Goal: Transaction & Acquisition: Obtain resource

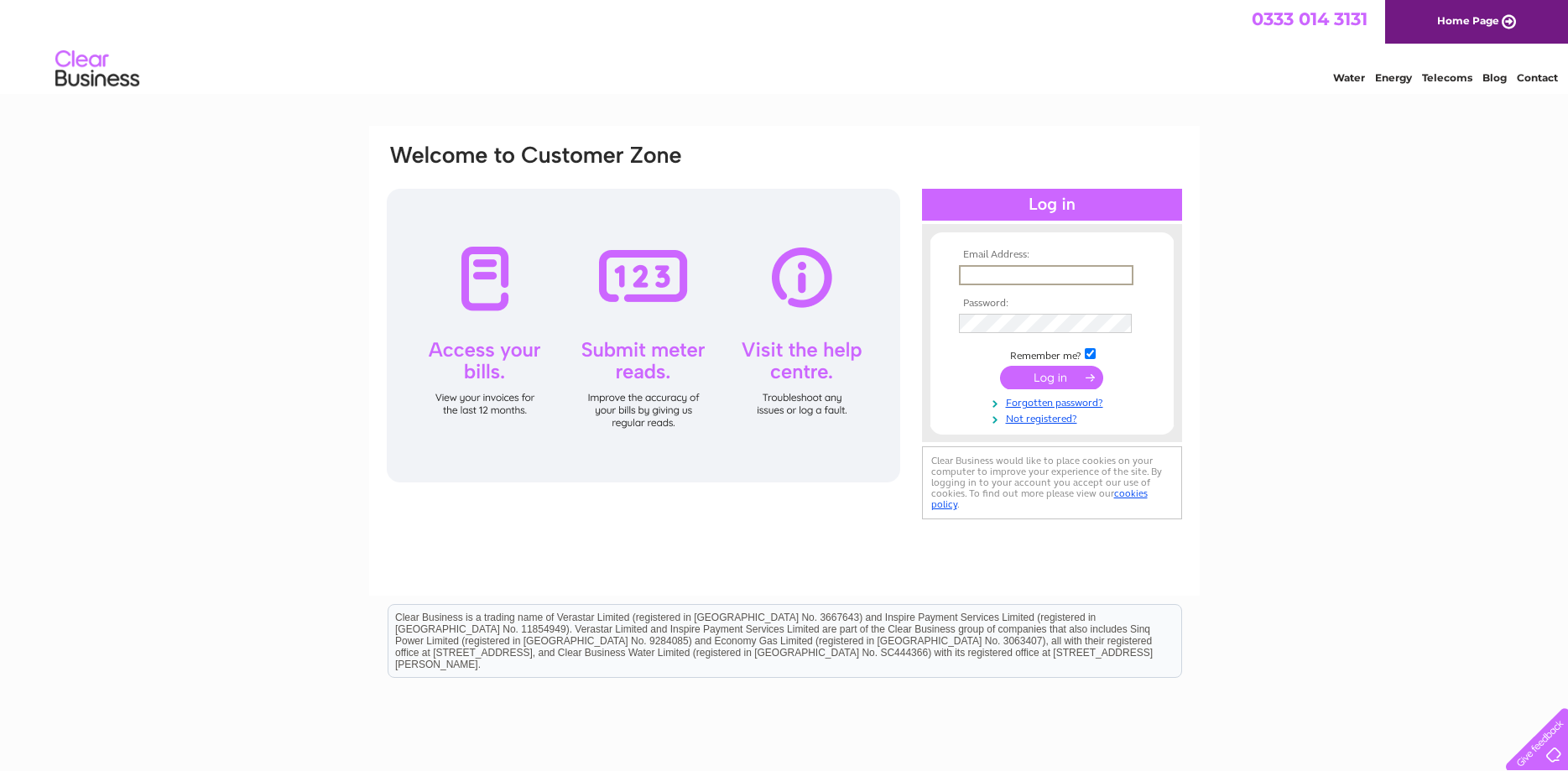
click at [984, 271] on input "text" at bounding box center [1046, 274] width 174 height 20
type input "a"
type input "rdfkeen@aol.com"
click at [1000, 366] on input "submit" at bounding box center [1052, 377] width 104 height 24
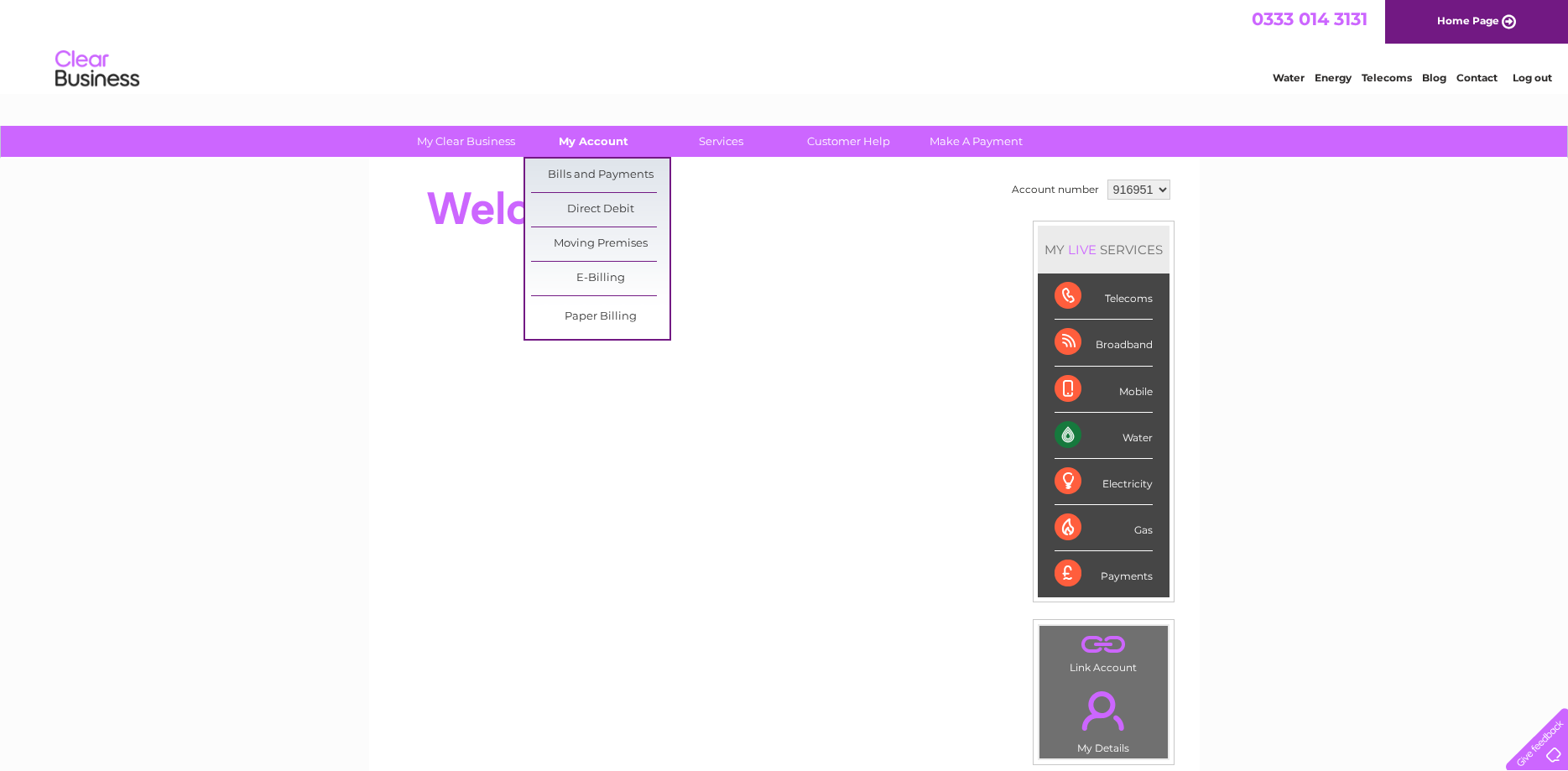
click at [585, 148] on link "My Account" at bounding box center [593, 141] width 139 height 31
click at [570, 176] on link "Bills and Payments" at bounding box center [600, 175] width 139 height 34
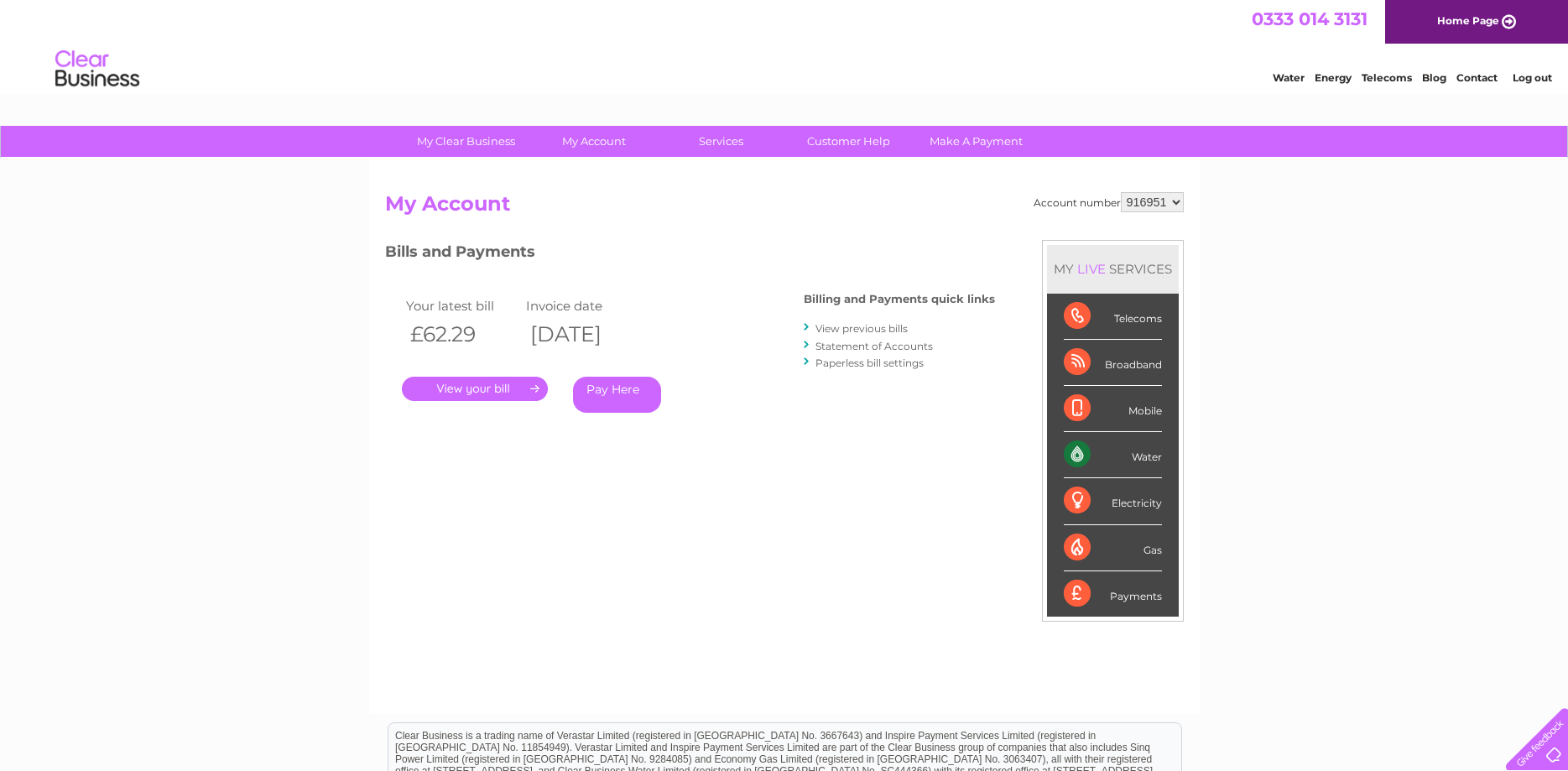
click at [471, 390] on link "." at bounding box center [474, 389] width 146 height 25
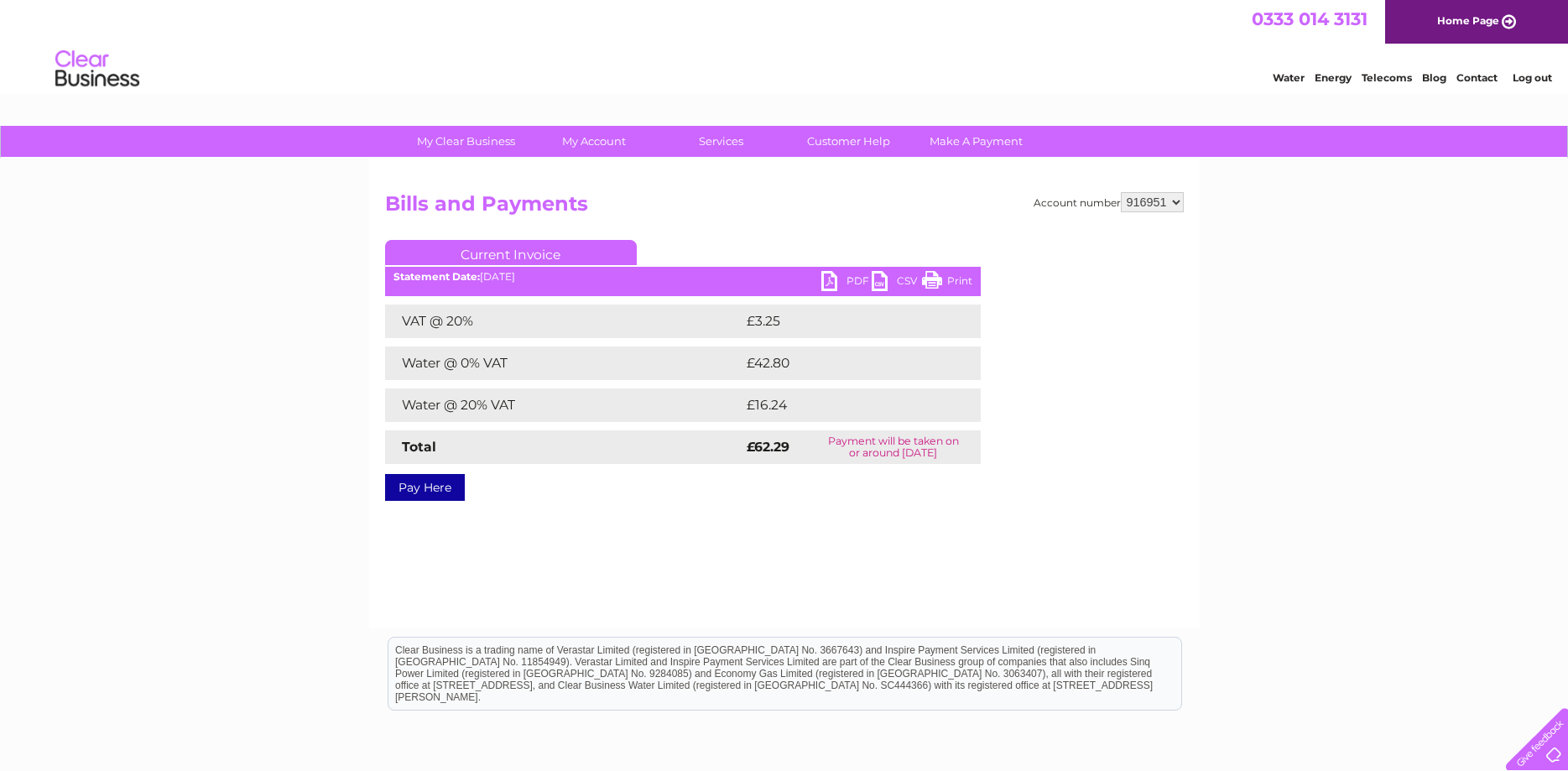
click at [831, 285] on link "PDF" at bounding box center [846, 284] width 50 height 25
click at [1121, 192] on select "916951 916952" at bounding box center [1152, 202] width 63 height 20
select select "916952"
click option "916952" at bounding box center [0, 0] width 0 height 0
click at [830, 281] on link "PDF" at bounding box center [846, 284] width 50 height 25
